Goal: Check status: Check status

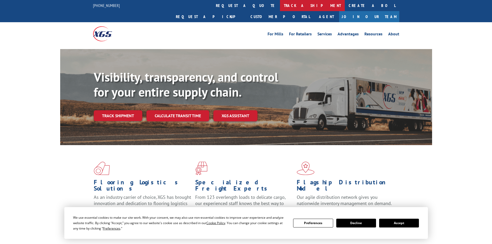
click at [280, 5] on link "track a shipment" at bounding box center [312, 5] width 65 height 11
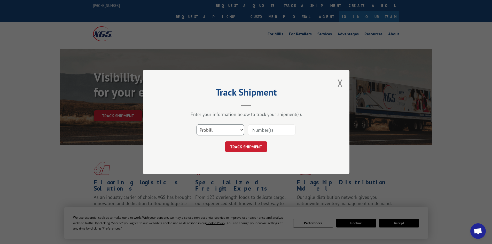
click at [222, 132] on select "Select category... Probill BOL PO" at bounding box center [221, 130] width 48 height 11
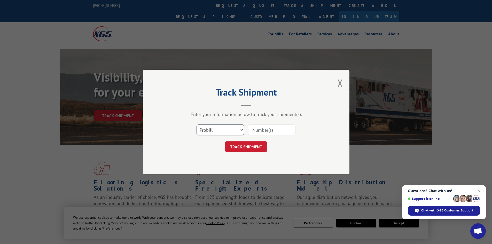
select select "po"
click at [197, 125] on select "Select category... Probill BOL PO" at bounding box center [221, 130] width 48 height 11
click at [264, 131] on input at bounding box center [272, 130] width 48 height 11
type input "44522128"
click at [225, 141] on button "TRACK SHIPMENT" at bounding box center [246, 146] width 42 height 11
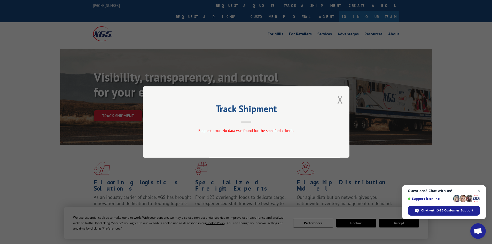
click at [340, 99] on button "Close modal" at bounding box center [340, 100] width 6 height 14
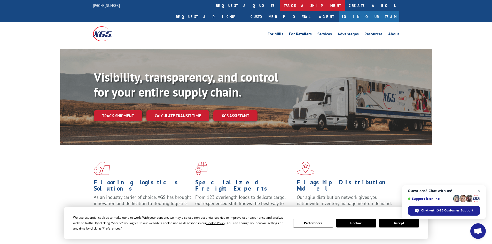
click at [280, 3] on link "track a shipment" at bounding box center [312, 5] width 65 height 11
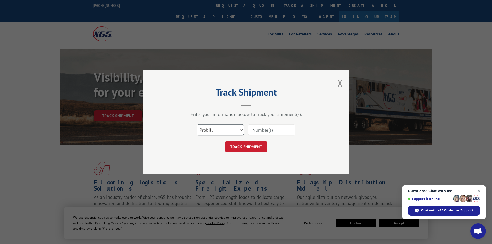
drag, startPoint x: 222, startPoint y: 130, endPoint x: 221, endPoint y: 134, distance: 3.8
click at [221, 132] on select "Select category... Probill BOL PO" at bounding box center [221, 130] width 48 height 11
select select "po"
click at [197, 125] on select "Select category... Probill BOL PO" at bounding box center [221, 130] width 48 height 11
click at [262, 129] on input at bounding box center [272, 130] width 48 height 11
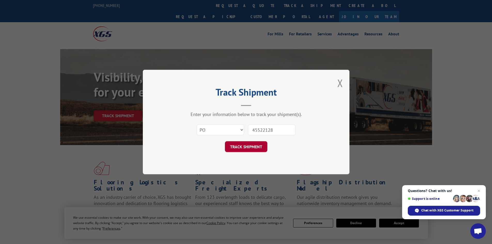
type input "45522128"
click at [247, 149] on button "TRACK SHIPMENT" at bounding box center [246, 146] width 42 height 11
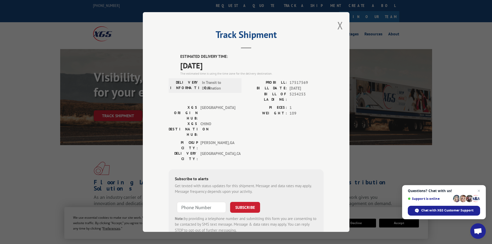
scroll to position [13, 0]
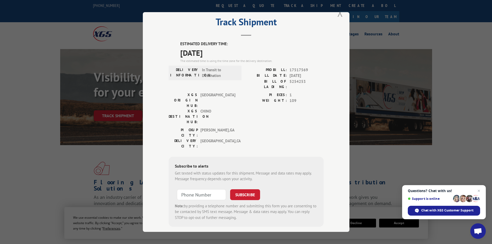
click at [339, 13] on button "Close modal" at bounding box center [340, 13] width 6 height 14
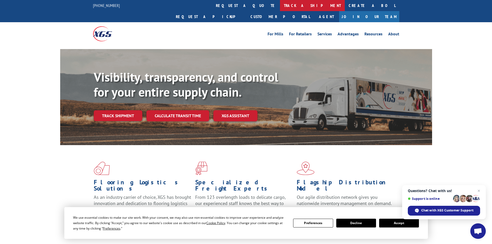
click at [280, 6] on link "track a shipment" at bounding box center [312, 5] width 65 height 11
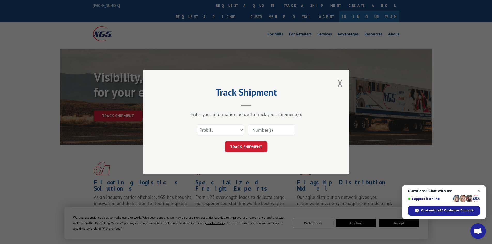
scroll to position [0, 0]
click at [215, 129] on select "Select category... Probill BOL PO" at bounding box center [221, 130] width 48 height 11
select select "po"
click at [197, 125] on select "Select category... Probill BOL PO" at bounding box center [221, 130] width 48 height 11
click at [260, 130] on input at bounding box center [272, 130] width 48 height 11
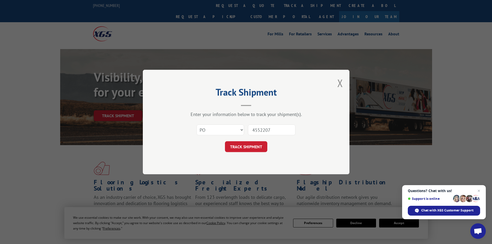
type input "45522079"
click button "TRACK SHIPMENT" at bounding box center [246, 146] width 42 height 11
